Goal: Navigation & Orientation: Find specific page/section

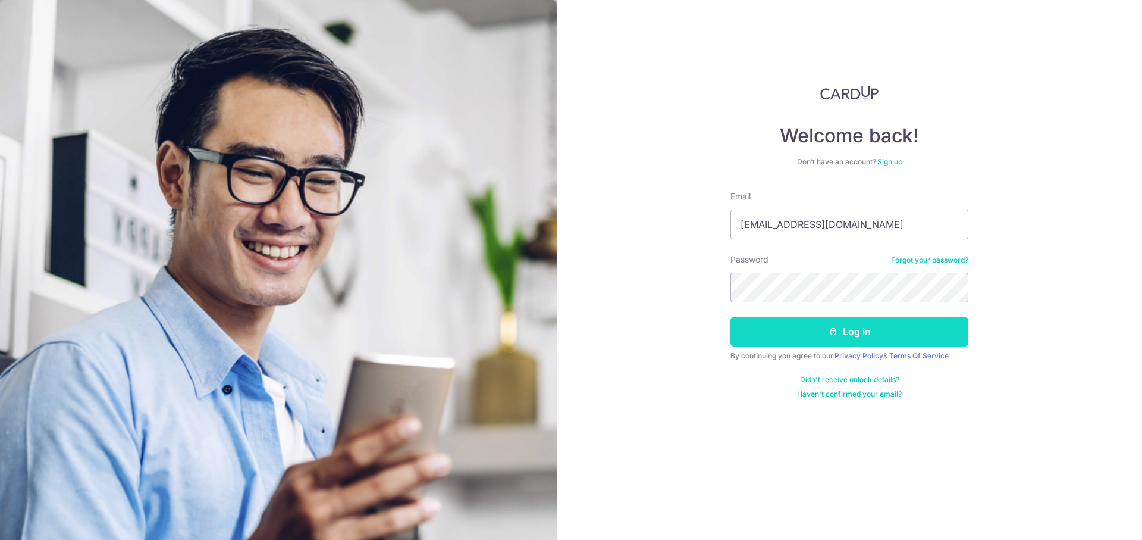
click at [829, 329] on icon "submit" at bounding box center [834, 332] width 10 height 10
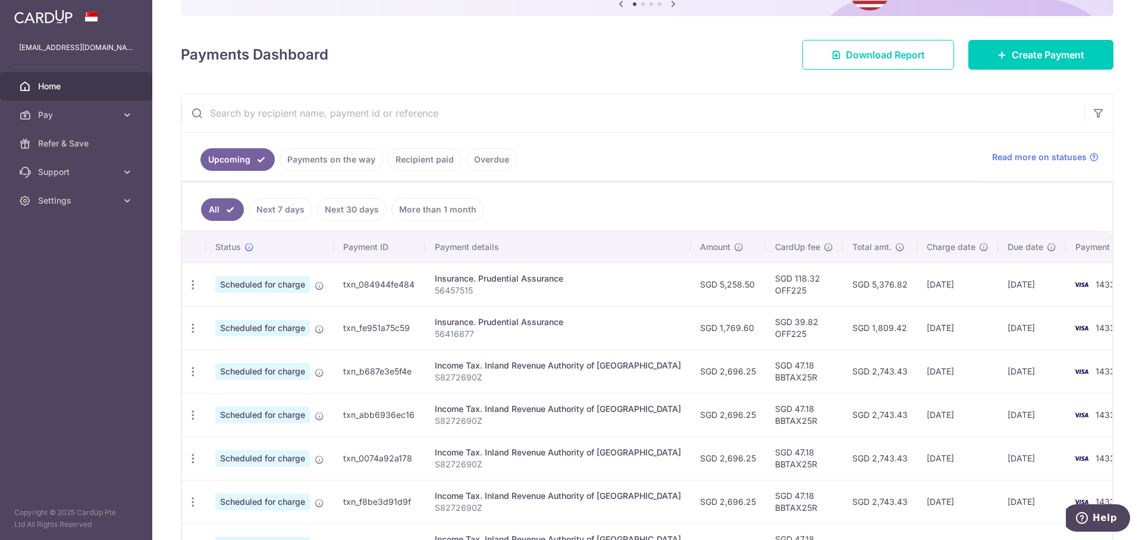
scroll to position [136, 0]
